Goal: Task Accomplishment & Management: Manage account settings

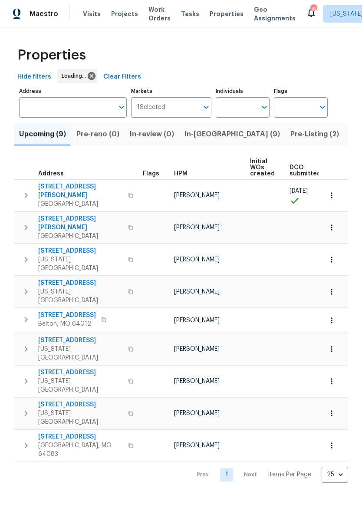
click at [204, 132] on span "In-reno (9)" at bounding box center [233, 134] width 96 height 12
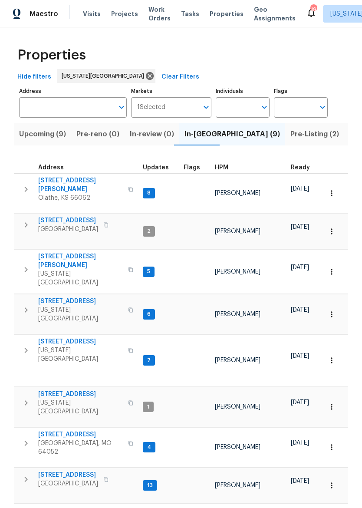
click at [69, 252] on span "8400 Holmes Rd" at bounding box center [80, 260] width 85 height 17
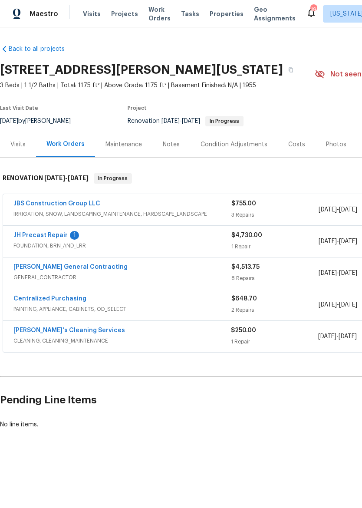
click at [71, 332] on link "Velo's Cleaning Services" at bounding box center [69, 331] width 112 height 6
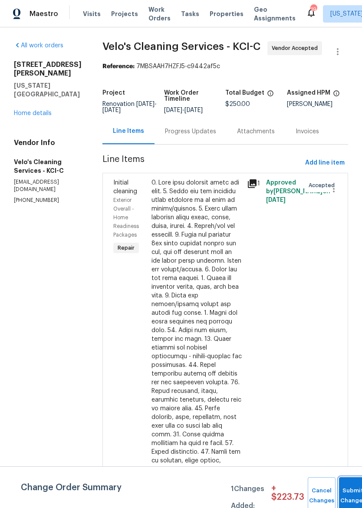
click at [353, 499] on span "Submit Changes" at bounding box center [353, 496] width 19 height 20
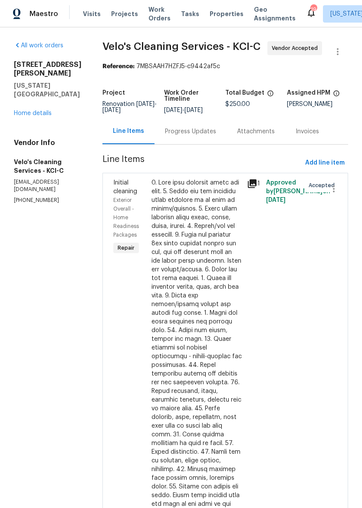
click at [190, 132] on div "Progress Updates" at bounding box center [190, 131] width 51 height 9
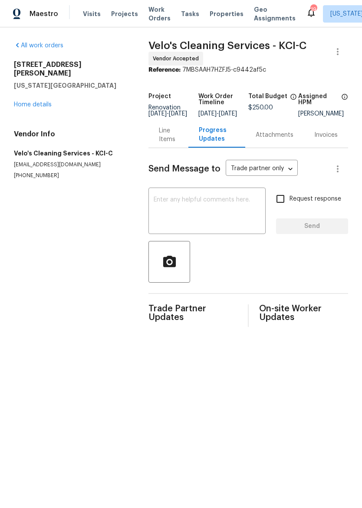
click at [214, 207] on textarea at bounding box center [207, 212] width 107 height 30
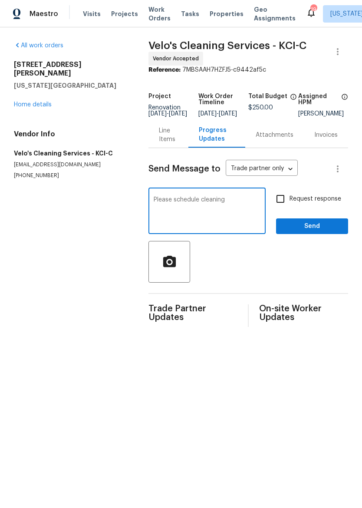
type textarea "Please schedule cleaning"
click at [329, 232] on span "Send" at bounding box center [312, 226] width 58 height 11
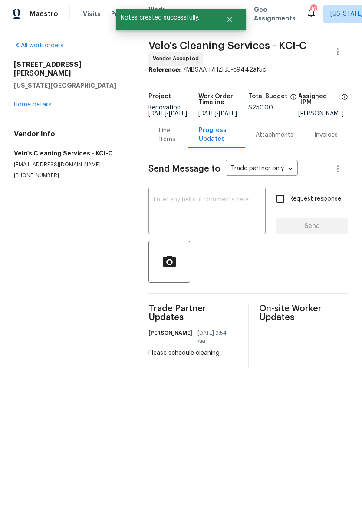
click at [19, 11] on img at bounding box center [17, 14] width 8 height 11
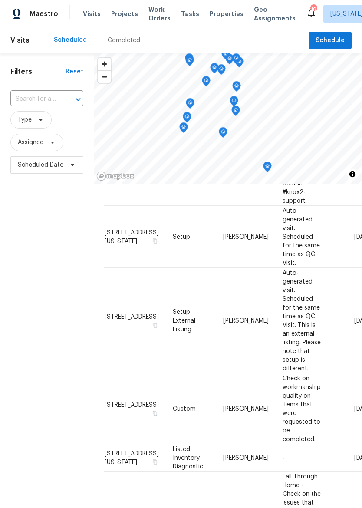
scroll to position [295, 0]
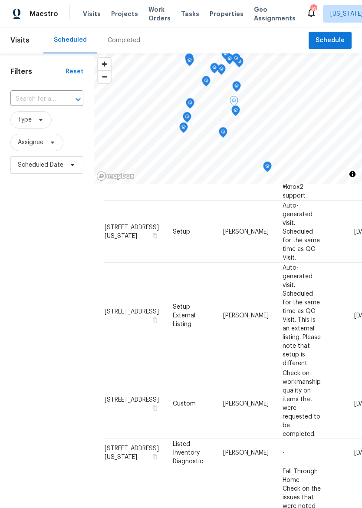
click at [0, 0] on icon at bounding box center [0, 0] width 0 height 0
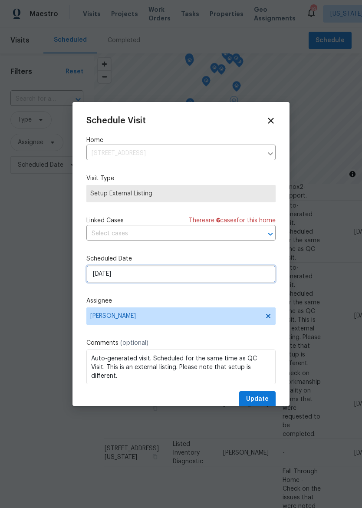
click at [189, 275] on input "9/30/2025" at bounding box center [180, 274] width 189 height 17
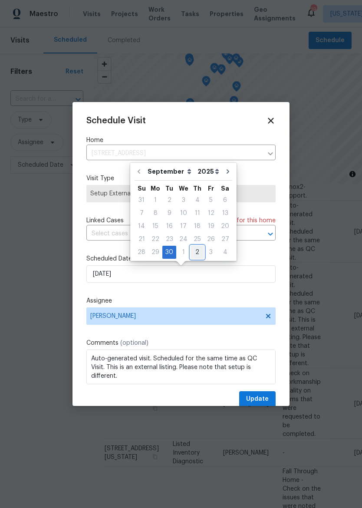
click at [197, 251] on div "2" at bounding box center [197, 252] width 13 height 12
type input "10/2/2025"
select select "9"
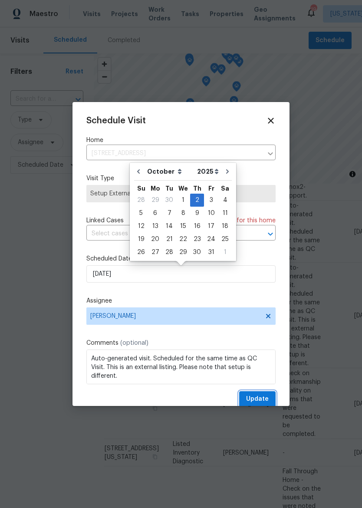
click at [267, 399] on span "Update" at bounding box center [257, 399] width 23 height 11
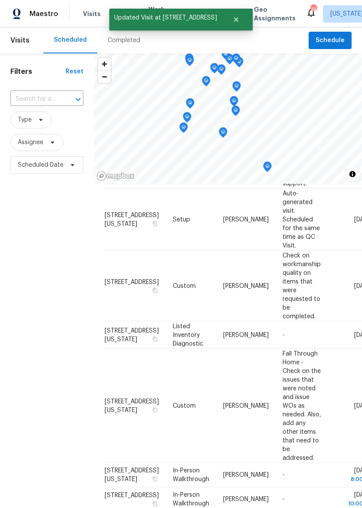
scroll to position [309, 0]
click at [0, 0] on span at bounding box center [0, 0] width 0 height 0
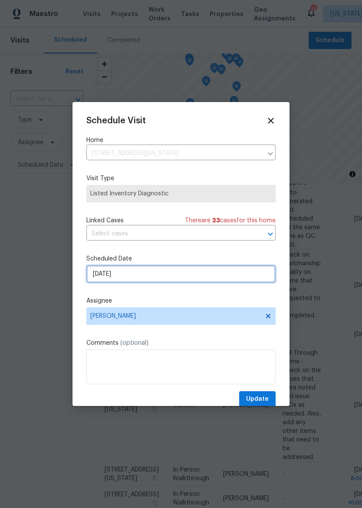
click at [216, 274] on input "9/30/2025" at bounding box center [180, 274] width 189 height 17
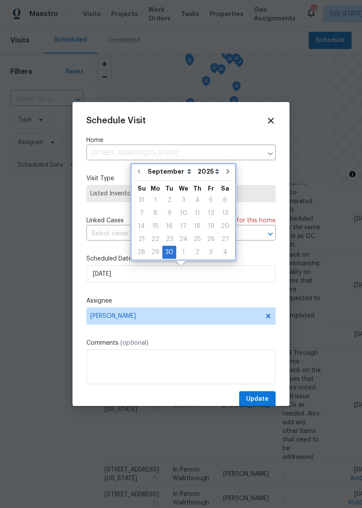
click at [225, 174] on icon "Go to next month" at bounding box center [228, 171] width 7 height 7
type input "10/30/2025"
select select "9"
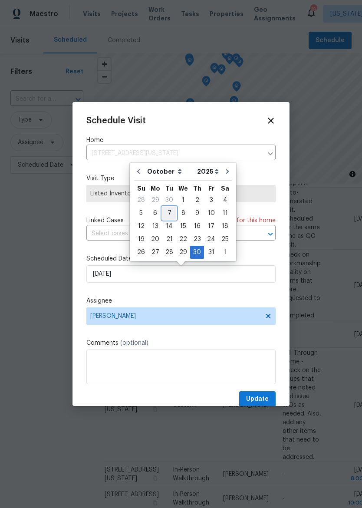
click at [173, 212] on div "7" at bounding box center [170, 213] width 14 height 12
type input "10/7/2025"
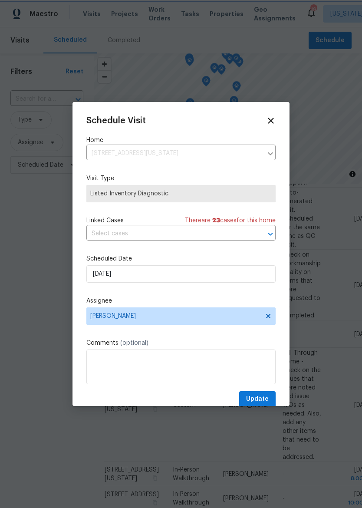
click at [264, 398] on span "Update" at bounding box center [257, 399] width 23 height 11
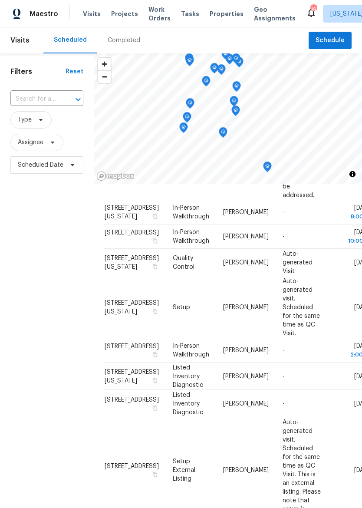
scroll to position [547, 0]
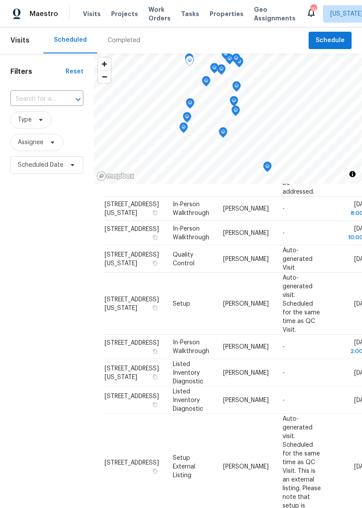
click at [0, 0] on icon at bounding box center [0, 0] width 0 height 0
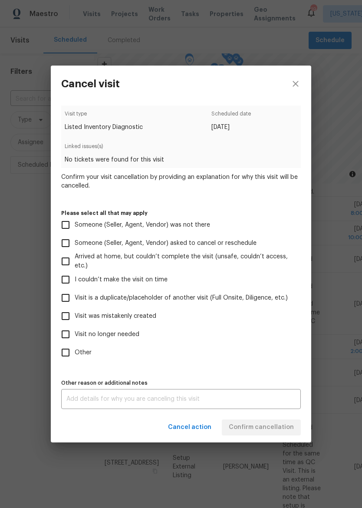
click at [85, 355] on span "Other" at bounding box center [83, 353] width 17 height 9
click at [75, 355] on input "Other" at bounding box center [65, 353] width 18 height 18
checkbox input "true"
click at [230, 400] on textarea at bounding box center [180, 399] width 229 height 6
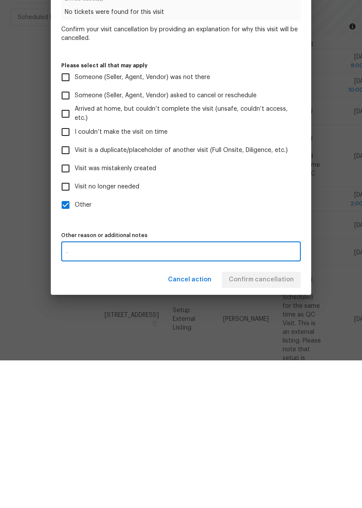
type textarea "."
click at [276, 221] on div "Visit type Listed Inventory Diagnostic Scheduled date 10/1/2025 Linked issues(s…" at bounding box center [181, 258] width 240 height 304
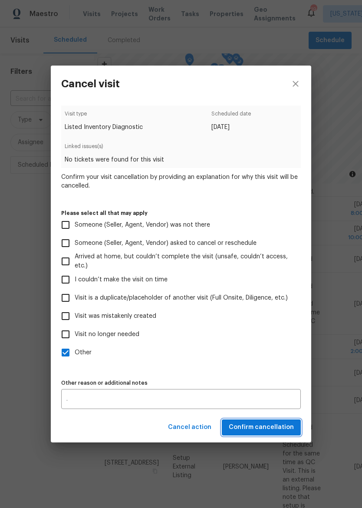
click at [260, 425] on span "Confirm cancellation" at bounding box center [261, 427] width 65 height 11
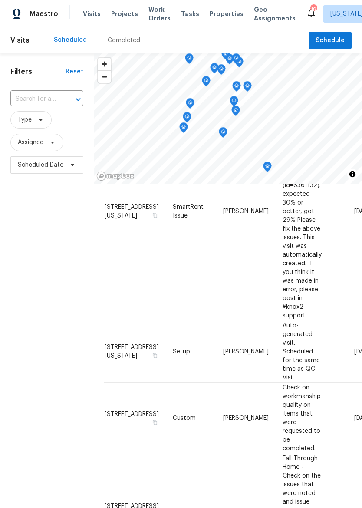
scroll to position [157, 0]
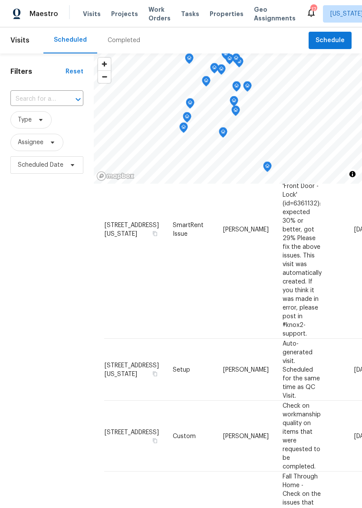
click at [219, 10] on span "Properties" at bounding box center [227, 14] width 34 height 9
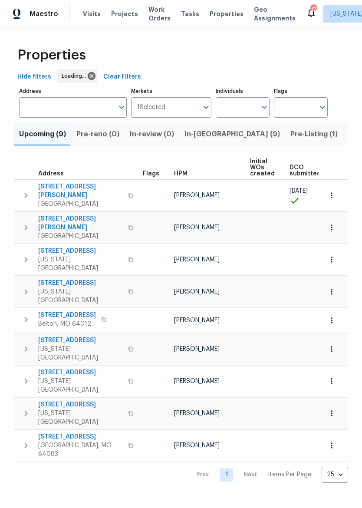
click at [202, 138] on span "In-reno (9)" at bounding box center [233, 134] width 96 height 12
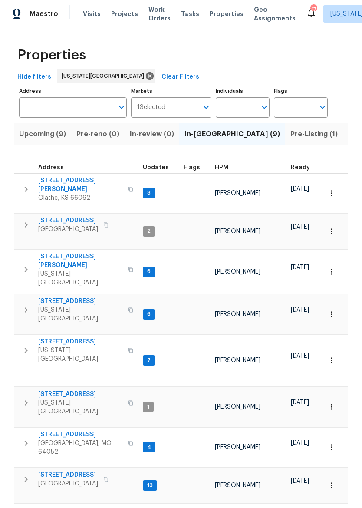
click at [82, 216] on span "10332 Cherokee Ln" at bounding box center [68, 220] width 60 height 9
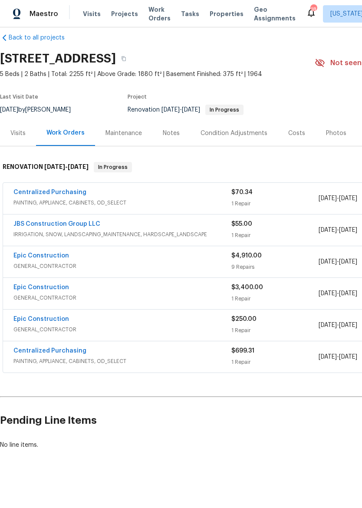
scroll to position [11, 0]
click at [189, 286] on div "Epic Construction" at bounding box center [122, 288] width 218 height 10
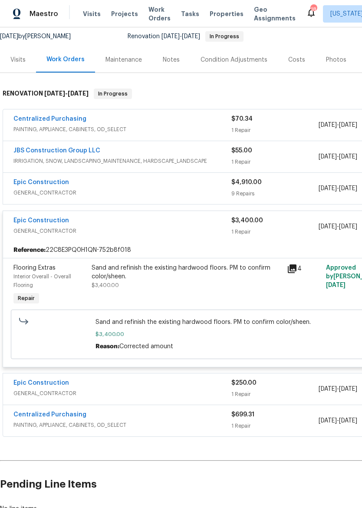
scroll to position [85, 0]
click at [194, 283] on div "Sand and refinish the existing hardwood floors. PM to confirm color/sheen. $3,4…" at bounding box center [187, 277] width 190 height 26
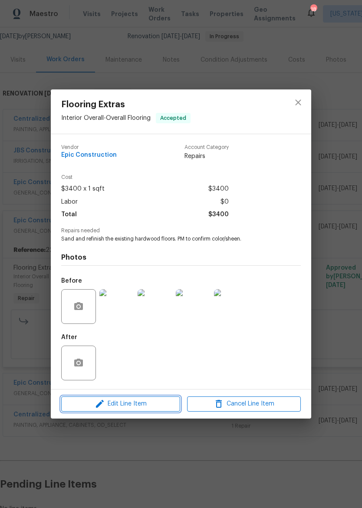
click at [143, 408] on span "Edit Line Item" at bounding box center [121, 404] width 114 height 11
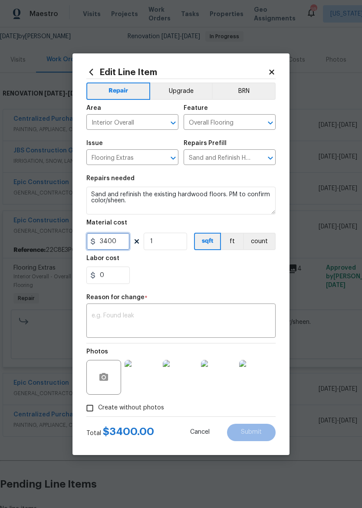
click at [129, 240] on input "3400" at bounding box center [107, 241] width 43 height 17
type input "3800"
click at [225, 319] on textarea at bounding box center [181, 322] width 179 height 18
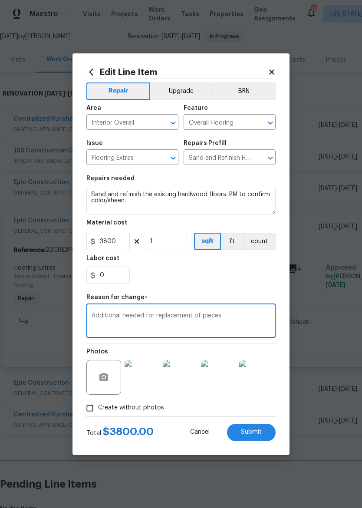
type textarea "Additional needed for replacement of pieces"
click at [259, 284] on div "0" at bounding box center [180, 275] width 189 height 17
click at [255, 431] on span "Submit" at bounding box center [251, 432] width 21 height 7
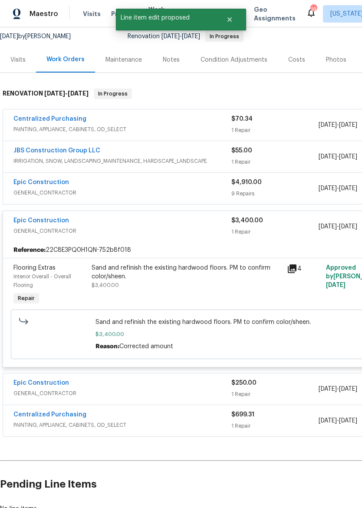
click at [115, 236] on div "Epic Construction GENERAL_CONTRACTOR" at bounding box center [122, 226] width 218 height 21
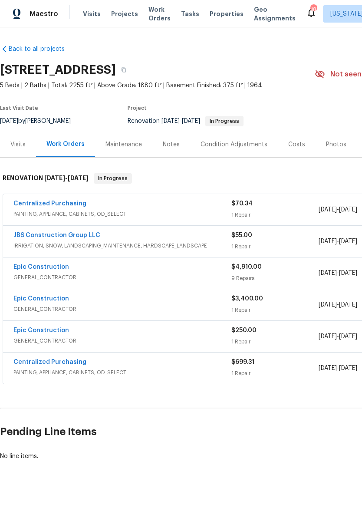
scroll to position [0, 0]
click at [128, 142] on div "Maintenance" at bounding box center [124, 144] width 37 height 9
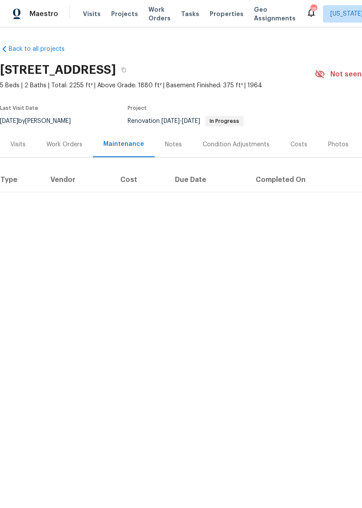
click at [63, 143] on div "Work Orders" at bounding box center [64, 144] width 36 height 9
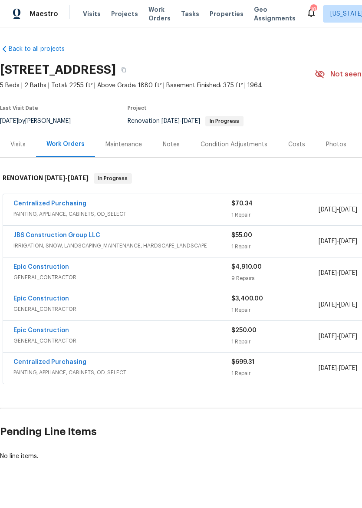
scroll to position [0, -3]
click at [20, 12] on img at bounding box center [17, 14] width 8 height 11
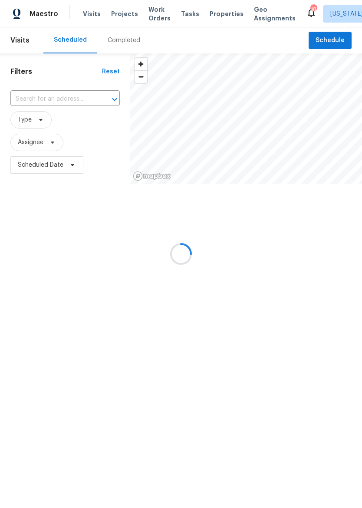
click at [12, 10] on div "Maestro" at bounding box center [29, 13] width 58 height 17
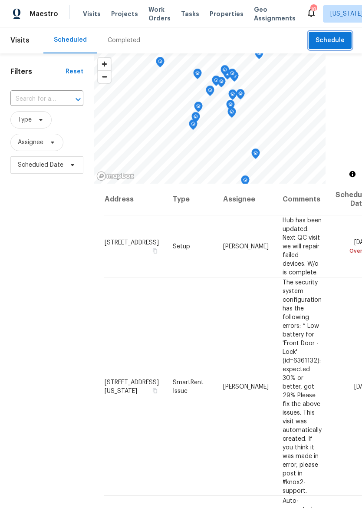
click at [334, 41] on span "Schedule" at bounding box center [330, 40] width 29 height 11
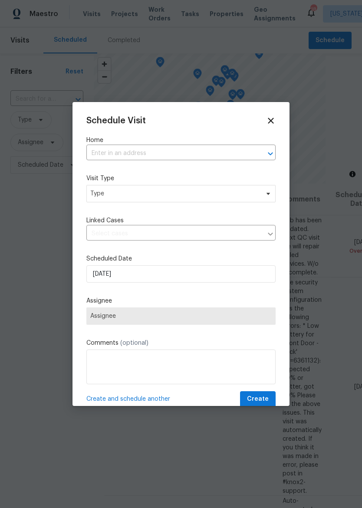
click at [182, 153] on input "text" at bounding box center [168, 153] width 165 height 13
type input "1"
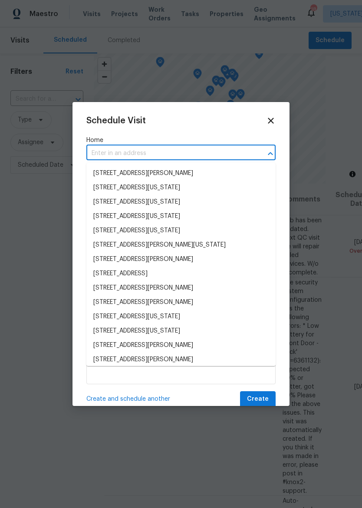
click at [336, 302] on div at bounding box center [181, 254] width 362 height 508
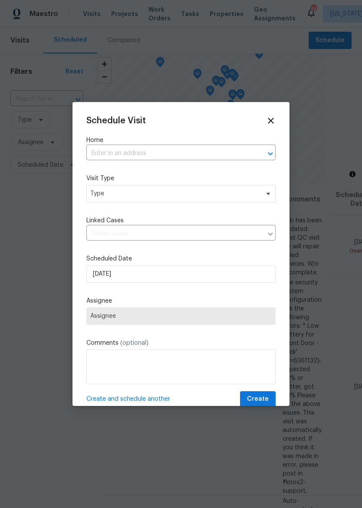
click at [281, 120] on div "Schedule Visit Home ​ Visit Type Type Linked Cases ​ Scheduled Date 9/30/2025 A…" at bounding box center [181, 254] width 217 height 304
click at [270, 119] on icon at bounding box center [271, 121] width 6 height 6
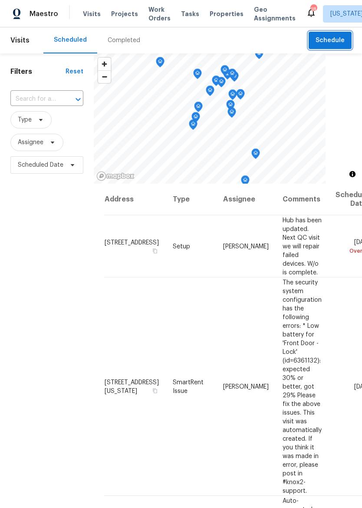
click at [334, 41] on span "Schedule" at bounding box center [330, 40] width 29 height 11
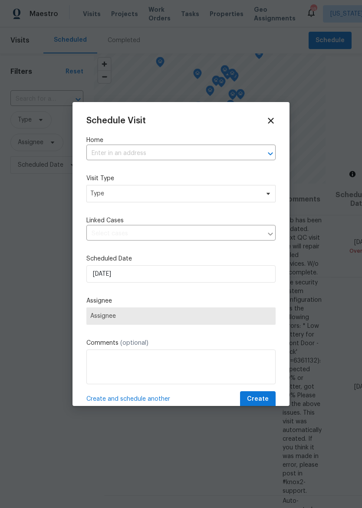
click at [179, 152] on input "text" at bounding box center [168, 153] width 165 height 13
type input "10332"
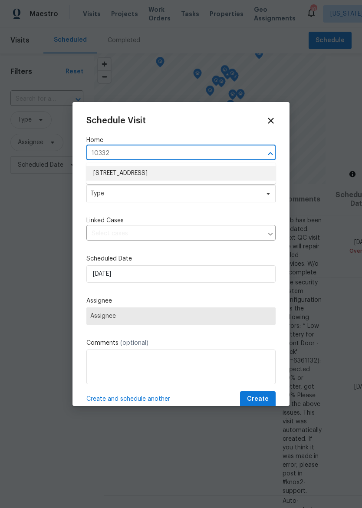
click at [193, 167] on li "10332 Cherokee Ln, Leawood, KS 66206" at bounding box center [180, 173] width 189 height 14
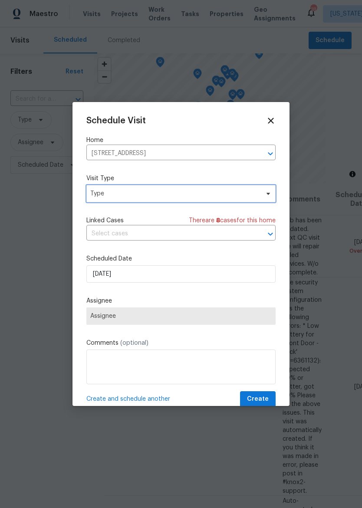
click at [199, 202] on span "Type" at bounding box center [180, 193] width 189 height 17
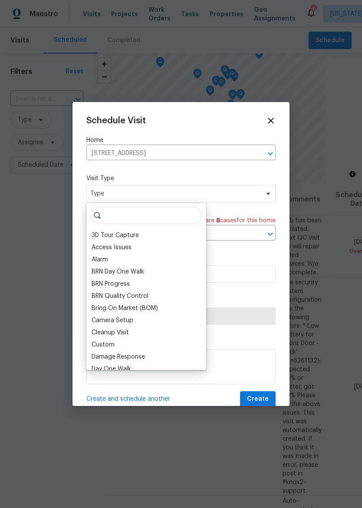
click at [116, 336] on div "Cleanup Visit" at bounding box center [110, 333] width 37 height 9
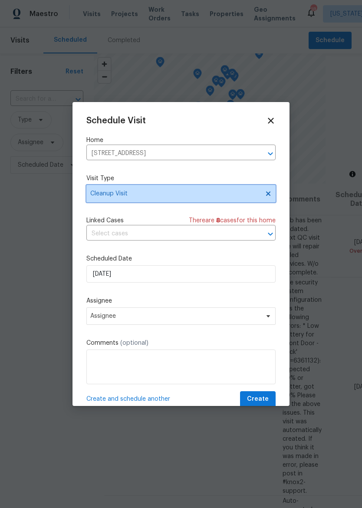
click at [166, 196] on span "Cleanup Visit" at bounding box center [174, 193] width 169 height 9
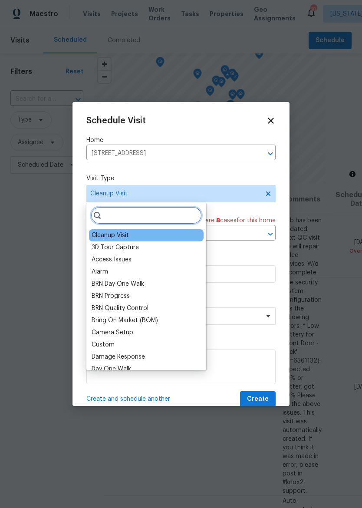
click at [153, 220] on input "search" at bounding box center [146, 215] width 111 height 17
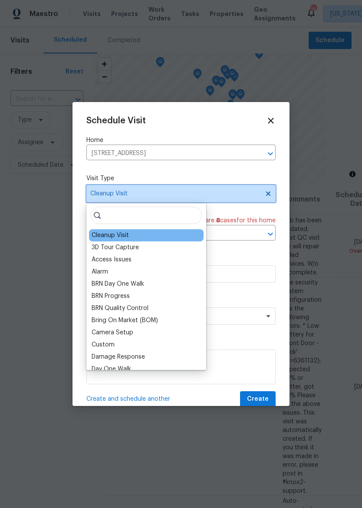
click at [268, 194] on icon at bounding box center [268, 194] width 4 height 4
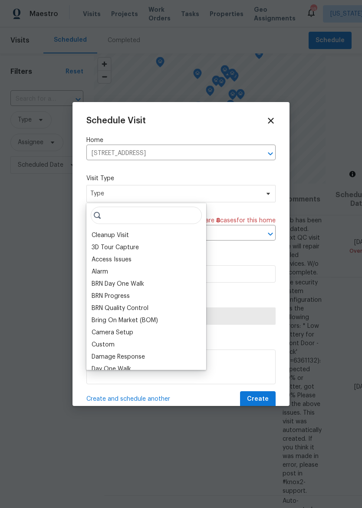
click at [109, 347] on div "Custom" at bounding box center [103, 345] width 23 height 9
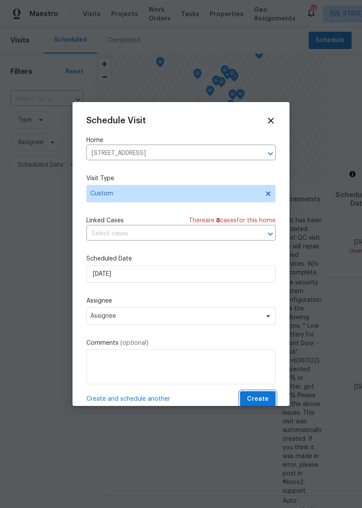
click at [263, 400] on span "Create" at bounding box center [258, 399] width 22 height 11
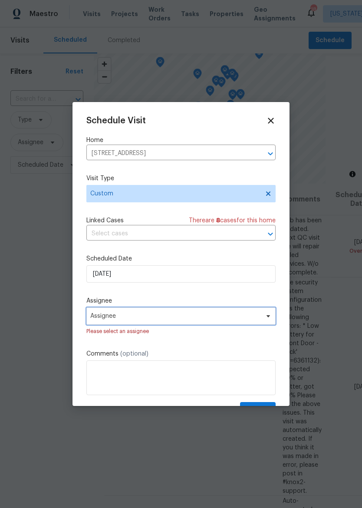
click at [221, 322] on span "Assignee" at bounding box center [180, 316] width 189 height 17
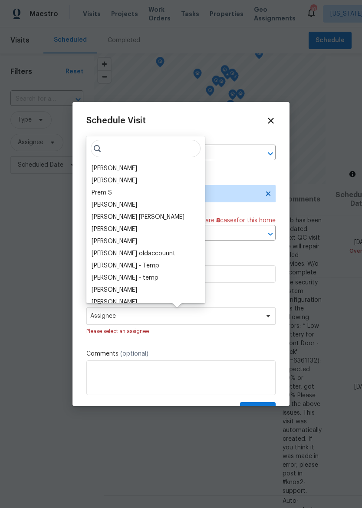
click at [124, 169] on div "[PERSON_NAME]" at bounding box center [115, 168] width 46 height 9
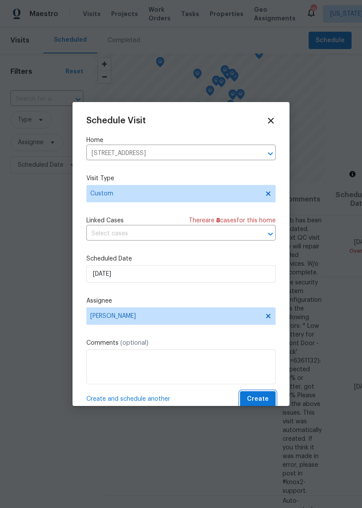
click at [263, 400] on span "Create" at bounding box center [258, 399] width 22 height 11
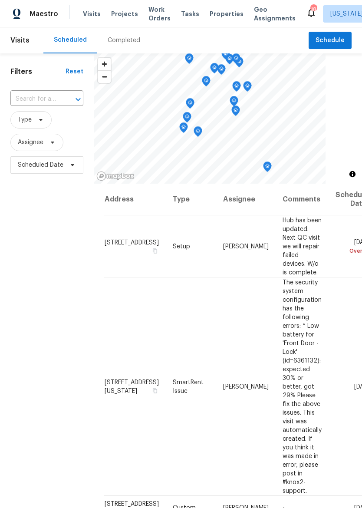
click at [223, 12] on span "Properties" at bounding box center [227, 14] width 34 height 9
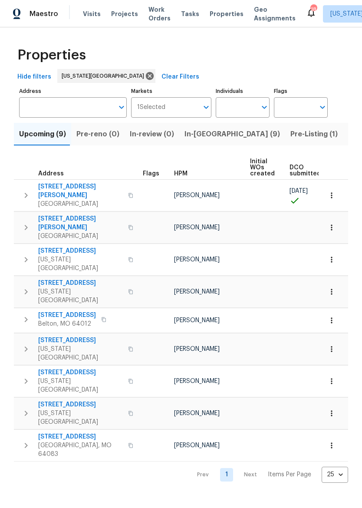
click at [199, 134] on span "In-[GEOGRAPHIC_DATA] (9)" at bounding box center [233, 134] width 96 height 12
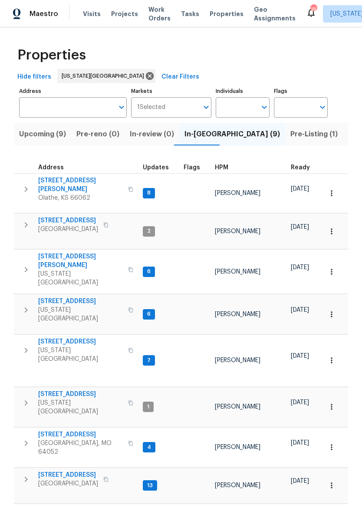
click at [107, 219] on button "button" at bounding box center [106, 225] width 10 height 12
click at [53, 252] on span "[STREET_ADDRESS][PERSON_NAME]" at bounding box center [80, 260] width 85 height 17
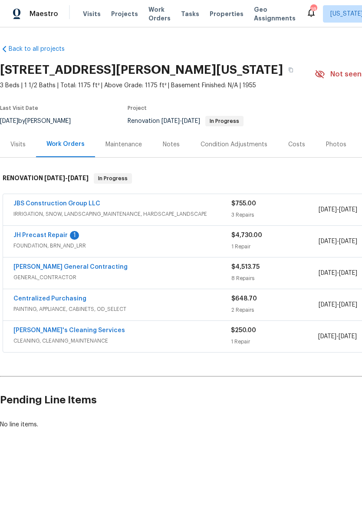
click at [27, 234] on link "JH Precast Repair" at bounding box center [40, 235] width 54 height 6
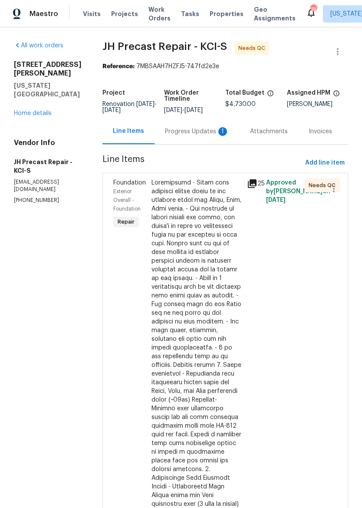
click at [204, 128] on div "Progress Updates 1" at bounding box center [197, 131] width 64 height 9
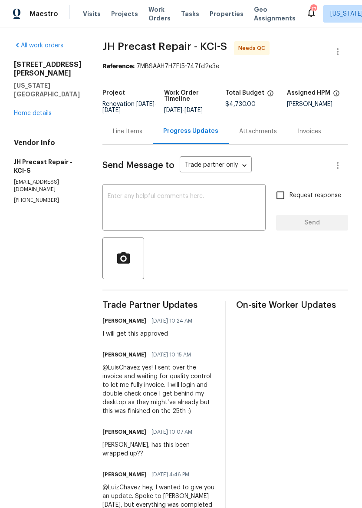
click at [136, 139] on div "Line Items" at bounding box center [128, 132] width 50 height 26
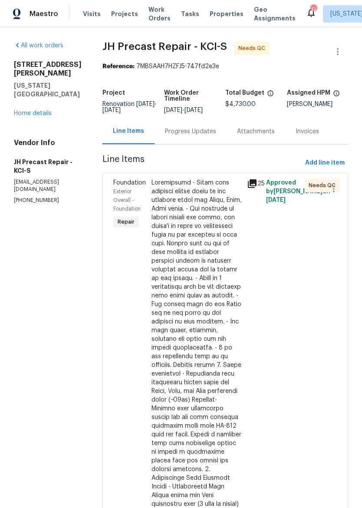
click at [215, 294] on div at bounding box center [197, 461] width 90 height 565
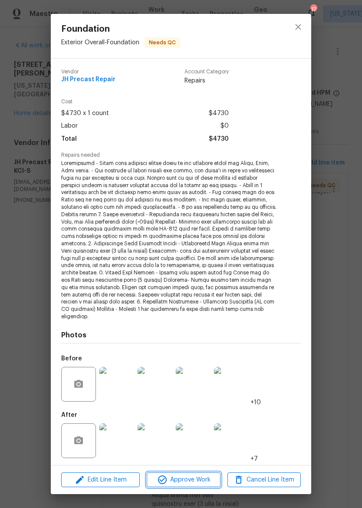
click at [193, 477] on span "Approve Work" at bounding box center [183, 480] width 68 height 11
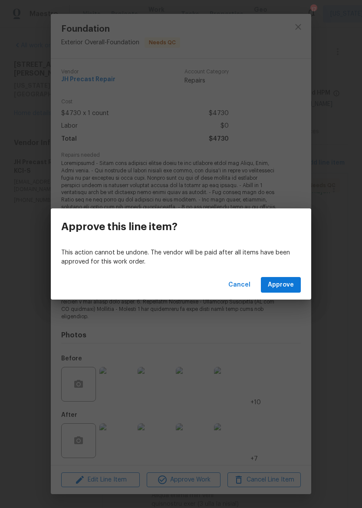
click at [285, 291] on button "Approve" at bounding box center [281, 285] width 40 height 16
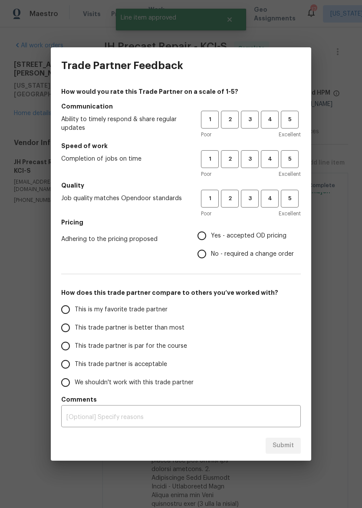
click at [292, 109] on h5 "Communication" at bounding box center [181, 106] width 240 height 9
click at [292, 117] on span "5" at bounding box center [290, 120] width 16 height 10
click at [267, 158] on span "4" at bounding box center [270, 159] width 16 height 10
click at [287, 199] on span "5" at bounding box center [290, 199] width 16 height 10
click at [230, 234] on span "Yes - accepted OD pricing" at bounding box center [249, 236] width 76 height 9
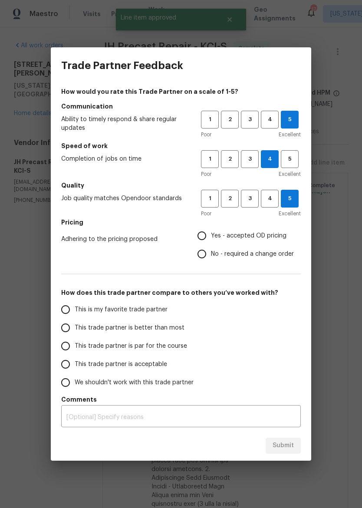
click at [211, 234] on input "Yes - accepted OD pricing" at bounding box center [202, 236] width 18 height 18
radio input "true"
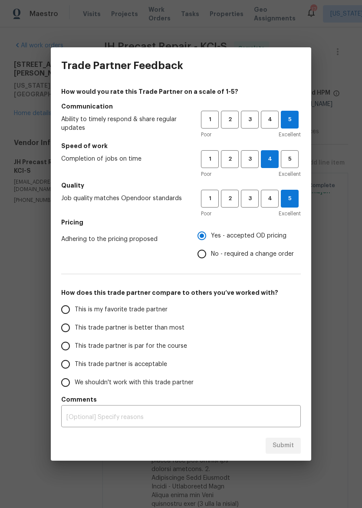
click at [149, 322] on label "This trade partner is better than most" at bounding box center [124, 328] width 137 height 18
click at [75, 322] on input "This trade partner is better than most" at bounding box center [65, 328] width 18 height 18
click at [295, 442] on button "Submit" at bounding box center [283, 446] width 35 height 16
radio input "true"
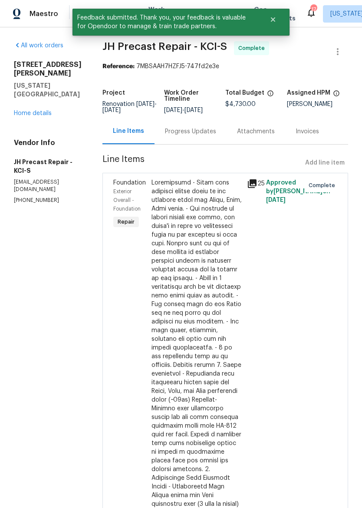
click at [51, 110] on link "Home details" at bounding box center [33, 113] width 38 height 6
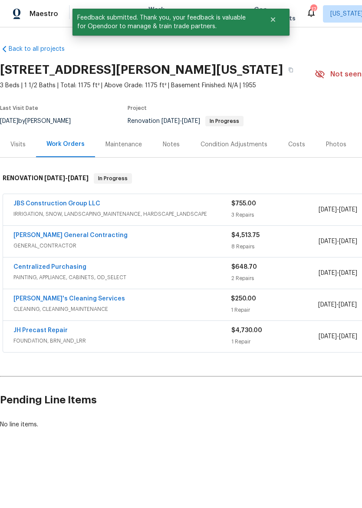
click at [39, 236] on link "Nicholson General Contracting" at bounding box center [70, 235] width 114 height 6
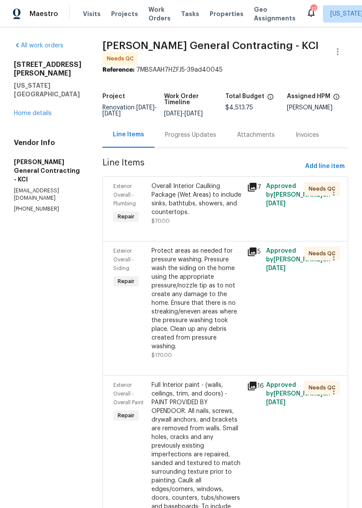
click at [223, 198] on div "Overall Interior Caulking Package (Wet Areas) to include sinks, bathtubs, showe…" at bounding box center [197, 199] width 90 height 35
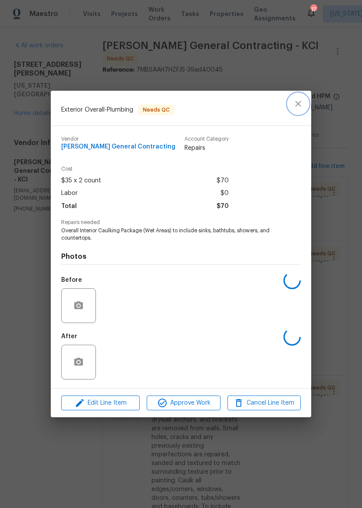
click at [298, 99] on icon "close" at bounding box center [298, 104] width 10 height 10
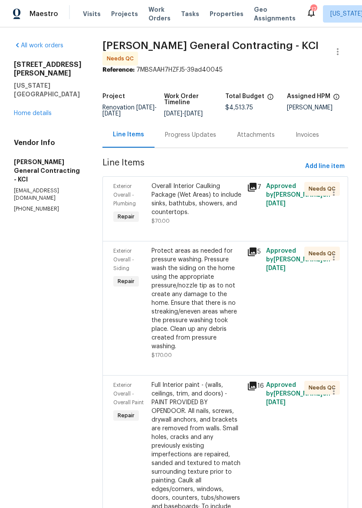
click at [199, 215] on div "Overall Interior Caulking Package (Wet Areas) to include sinks, bathtubs, showe…" at bounding box center [197, 199] width 90 height 35
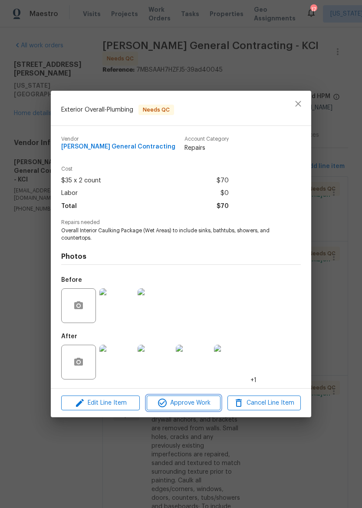
click at [195, 398] on button "Approve Work" at bounding box center [183, 403] width 73 height 15
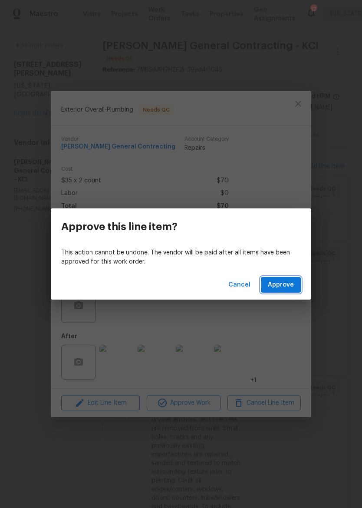
click at [281, 282] on span "Approve" at bounding box center [281, 285] width 26 height 11
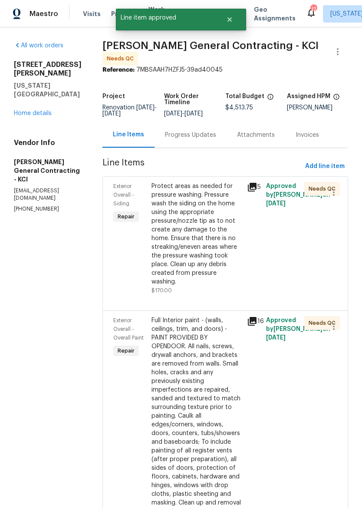
click at [215, 244] on div "Protect areas as needed for pressure washing. Pressure wash the siding on the h…" at bounding box center [197, 234] width 90 height 104
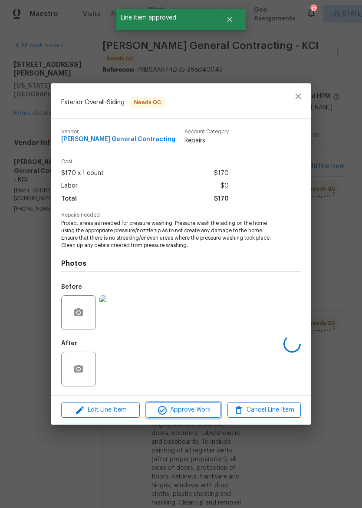
click at [195, 413] on span "Approve Work" at bounding box center [183, 410] width 68 height 11
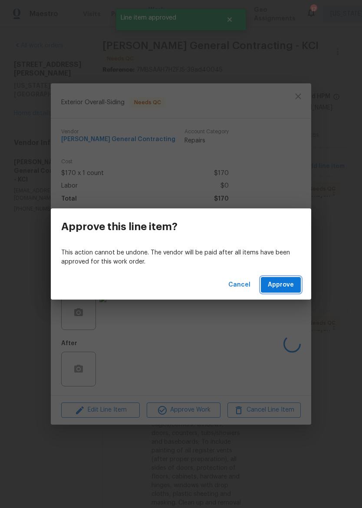
click at [290, 284] on span "Approve" at bounding box center [281, 285] width 26 height 11
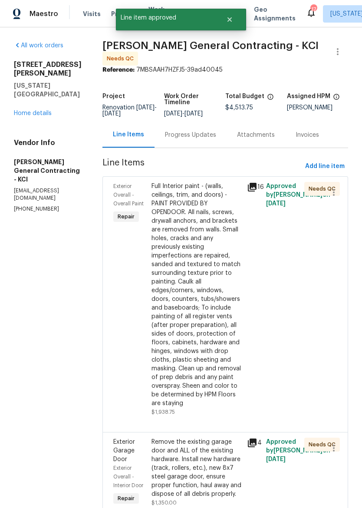
click at [219, 273] on div "Full Interior paint - (walls, ceilings, trim, and doors) - PAINT PROVIDED BY OP…" at bounding box center [197, 295] width 90 height 226
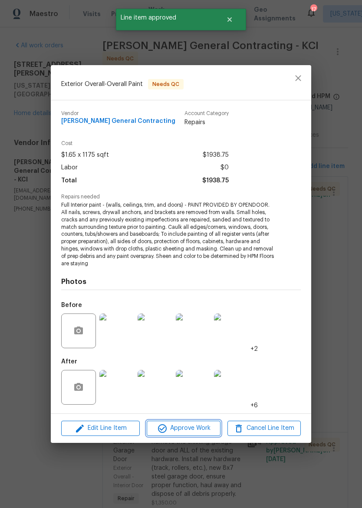
click at [202, 427] on span "Approve Work" at bounding box center [183, 428] width 68 height 11
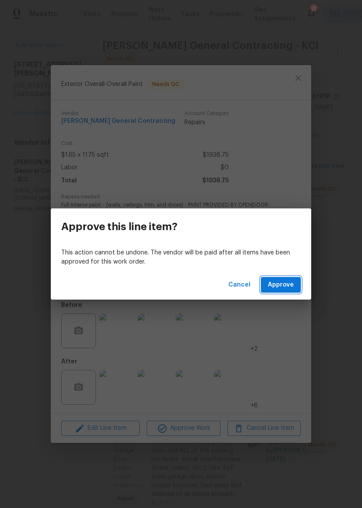
click at [297, 282] on button "Approve" at bounding box center [281, 285] width 40 height 16
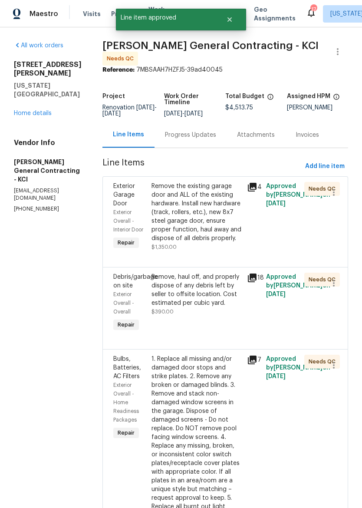
click at [222, 222] on div "Remove the existing garage door and ALL of the existing hardware. Install new h…" at bounding box center [197, 212] width 90 height 61
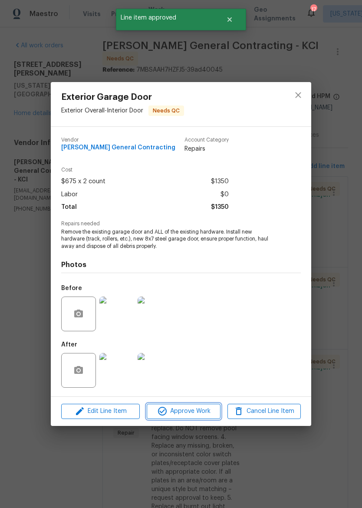
click at [199, 412] on span "Approve Work" at bounding box center [183, 411] width 68 height 11
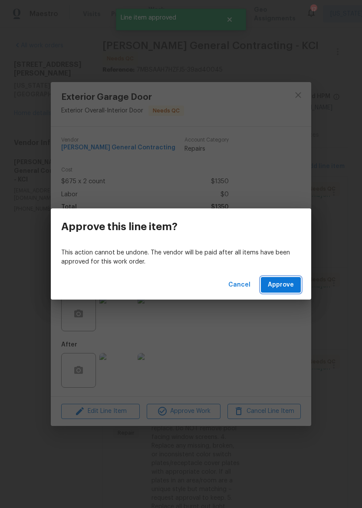
click at [292, 281] on span "Approve" at bounding box center [281, 285] width 26 height 11
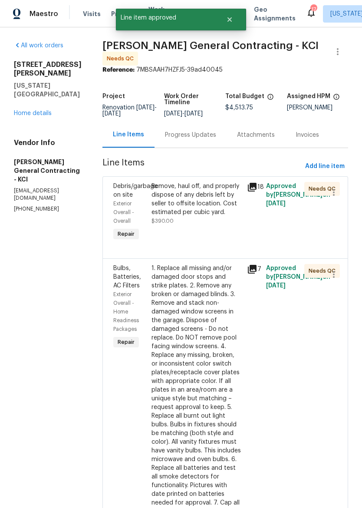
click at [217, 206] on div "Remove, haul off, and properly dispose of any debris left by seller to offsite …" at bounding box center [197, 199] width 90 height 35
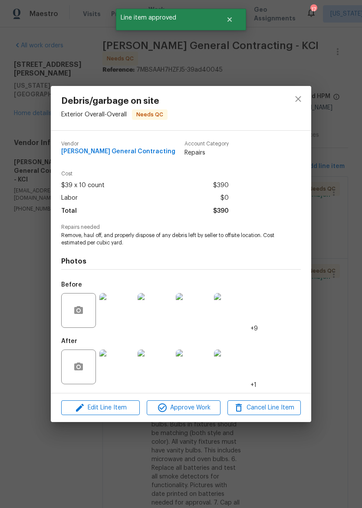
click at [187, 399] on div "Edit Line Item Approve Work Cancel Line Item" at bounding box center [181, 408] width 261 height 29
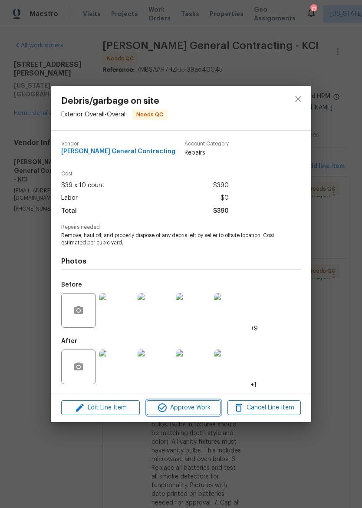
click at [189, 408] on span "Approve Work" at bounding box center [183, 408] width 68 height 11
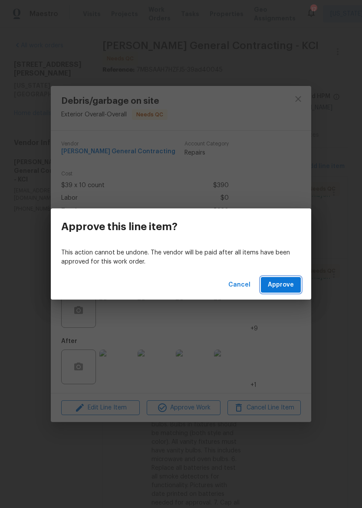
click at [285, 286] on span "Approve" at bounding box center [281, 285] width 26 height 11
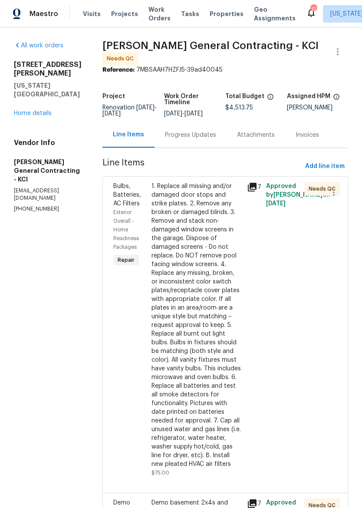
click at [213, 337] on div "1. Replace all missing and/or damaged door stops and strike plates. 2. Remove a…" at bounding box center [197, 325] width 90 height 287
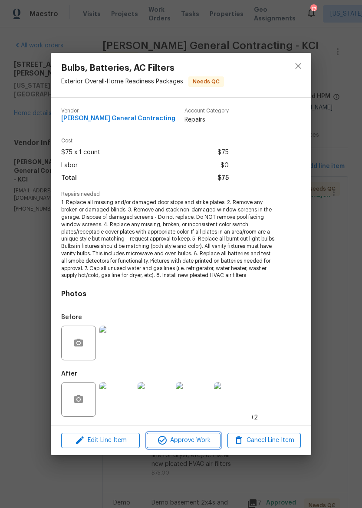
click at [201, 444] on span "Approve Work" at bounding box center [183, 440] width 68 height 11
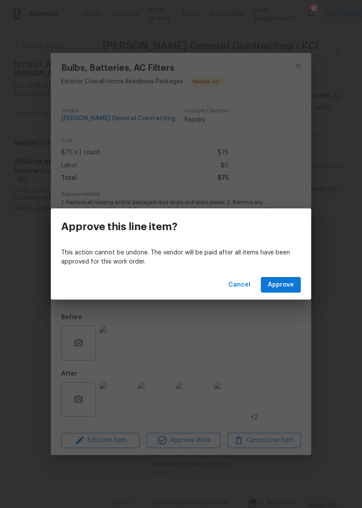
click at [289, 285] on span "Approve" at bounding box center [281, 285] width 26 height 11
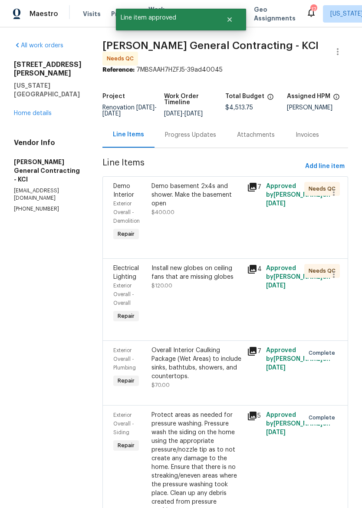
click at [204, 226] on div "Demo basement 2x4s and shower. Make the basement open $400.00" at bounding box center [197, 212] width 96 height 66
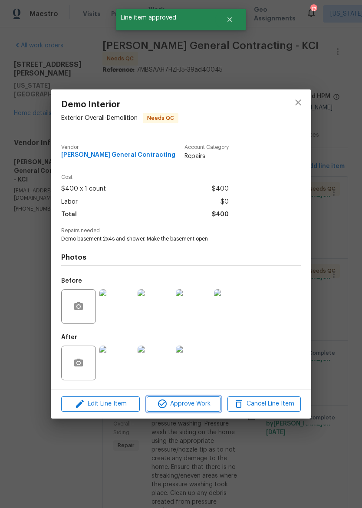
click at [203, 403] on span "Approve Work" at bounding box center [183, 404] width 68 height 11
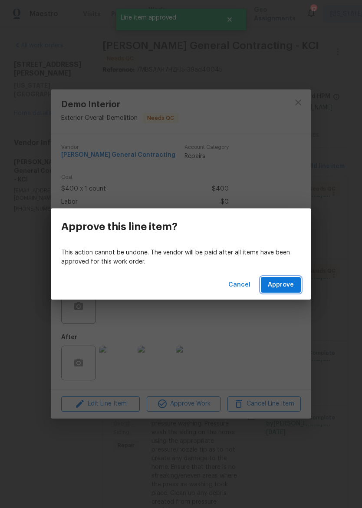
click at [281, 283] on span "Approve" at bounding box center [281, 285] width 26 height 11
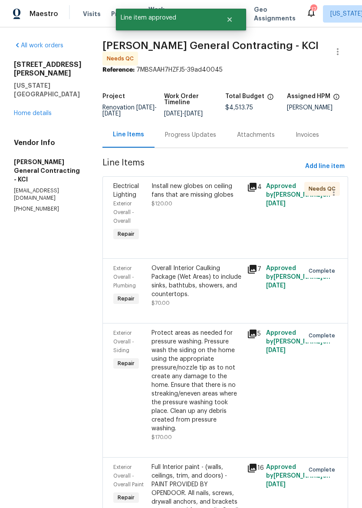
click at [213, 215] on div "Install new globes on ceiling fans that are missing globes $120.00" at bounding box center [197, 212] width 96 height 66
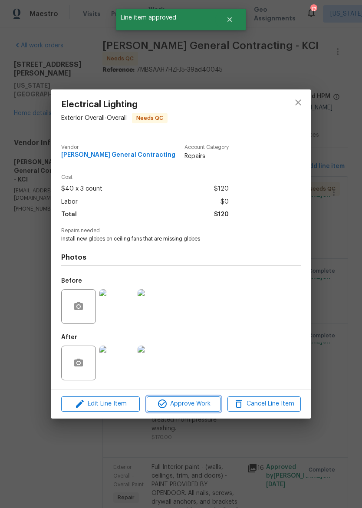
click at [194, 403] on span "Approve Work" at bounding box center [183, 404] width 68 height 11
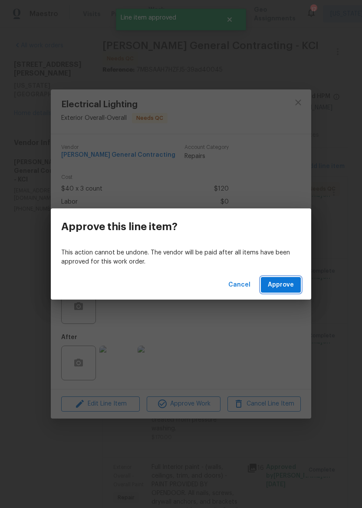
click at [284, 279] on button "Approve" at bounding box center [281, 285] width 40 height 16
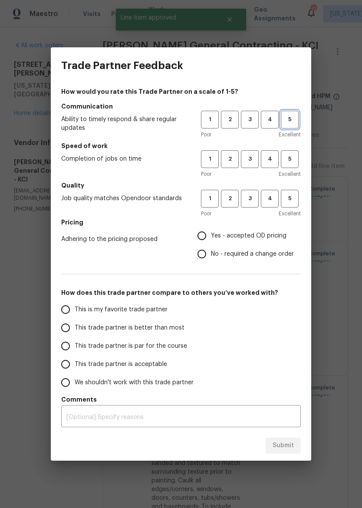
click at [292, 116] on span "5" at bounding box center [290, 120] width 16 height 10
click at [272, 158] on span "4" at bounding box center [270, 159] width 16 height 10
click at [275, 194] on button "4" at bounding box center [270, 199] width 18 height 18
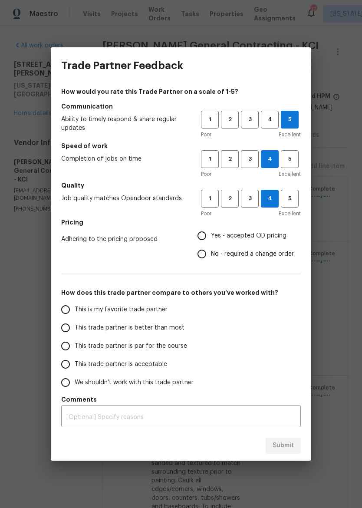
click at [229, 236] on span "Yes - accepted OD pricing" at bounding box center [249, 236] width 76 height 9
click at [211, 236] on input "Yes - accepted OD pricing" at bounding box center [202, 236] width 18 height 18
radio input "true"
click at [149, 327] on span "This trade partner is better than most" at bounding box center [130, 328] width 110 height 9
click at [75, 327] on input "This trade partner is better than most" at bounding box center [65, 328] width 18 height 18
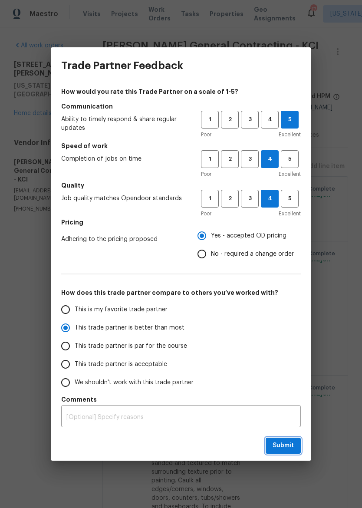
click at [287, 445] on span "Submit" at bounding box center [283, 446] width 21 height 11
radio input "true"
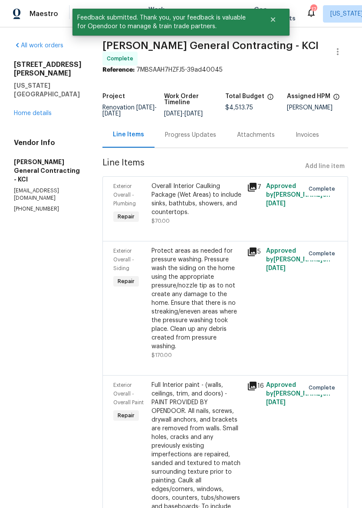
click at [40, 110] on link "Home details" at bounding box center [33, 113] width 38 height 6
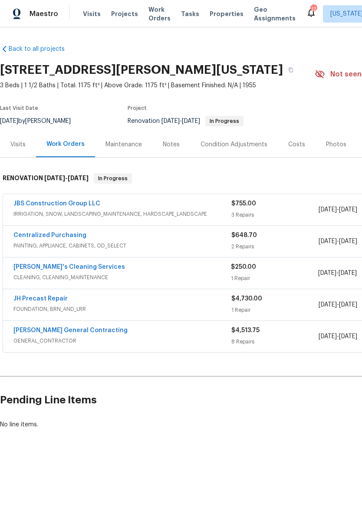
click at [38, 206] on link "JBS Construction Group LLC" at bounding box center [56, 204] width 87 height 6
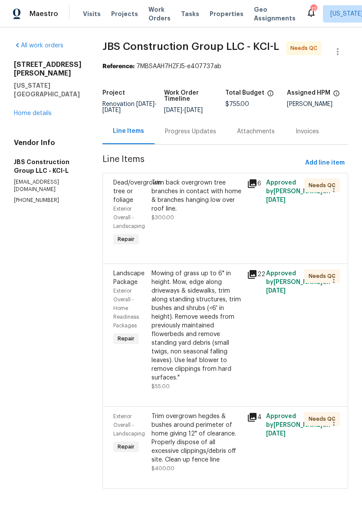
click at [198, 136] on div "Progress Updates" at bounding box center [190, 131] width 51 height 9
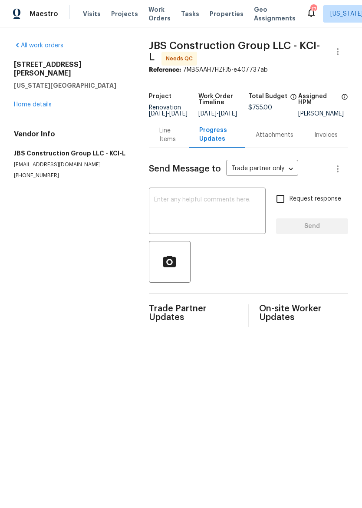
click at [169, 138] on div "Line Items" at bounding box center [168, 134] width 19 height 17
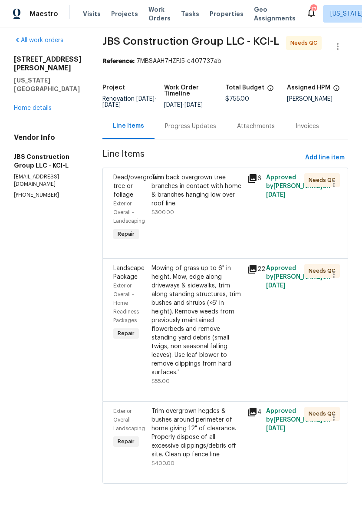
scroll to position [10, 0]
click at [20, 13] on img at bounding box center [17, 14] width 8 height 11
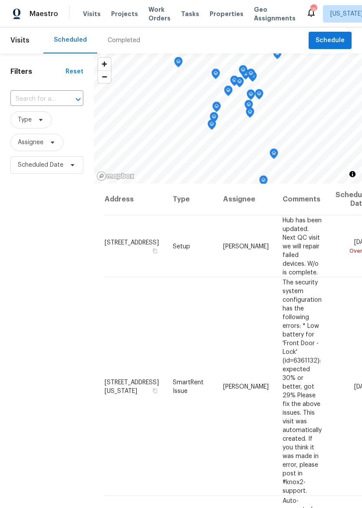
click at [223, 24] on div "Maestro Visits Projects Work Orders Tasks Properties Geo Assignments 16 [US_STA…" at bounding box center [181, 13] width 362 height 27
click at [215, 14] on span "Properties" at bounding box center [227, 14] width 34 height 9
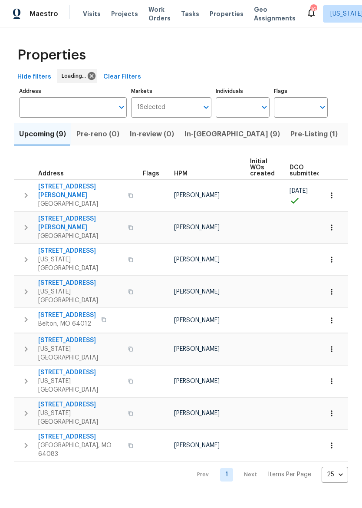
click at [202, 133] on span "In-[GEOGRAPHIC_DATA] (9)" at bounding box center [233, 134] width 96 height 12
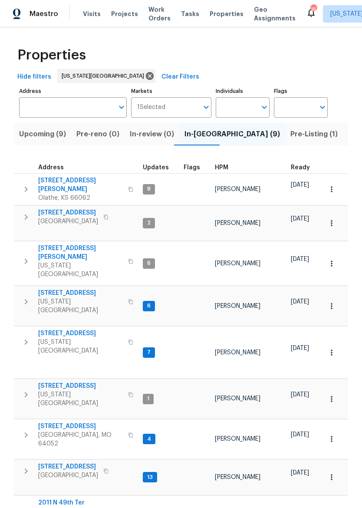
click at [55, 181] on span "[STREET_ADDRESS][PERSON_NAME]" at bounding box center [80, 184] width 85 height 17
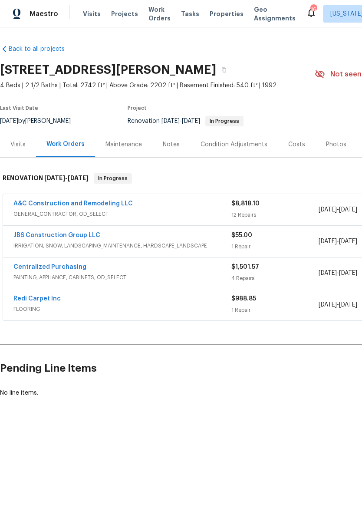
click at [16, 146] on div "Visits" at bounding box center [17, 144] width 15 height 9
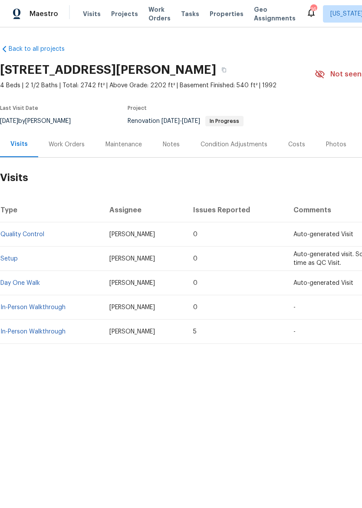
click at [15, 306] on link "In-Person Walkthrough" at bounding box center [32, 308] width 65 height 6
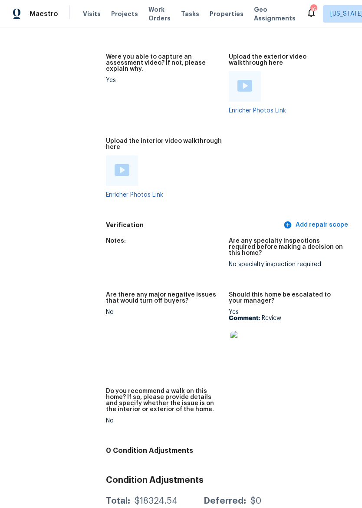
scroll to position [1816, 0]
click at [246, 332] on img at bounding box center [245, 346] width 28 height 28
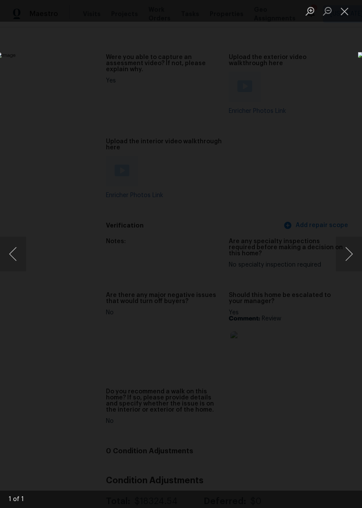
click at [351, 10] on button "Close lightbox" at bounding box center [344, 10] width 17 height 15
